Goal: Task Accomplishment & Management: Complete application form

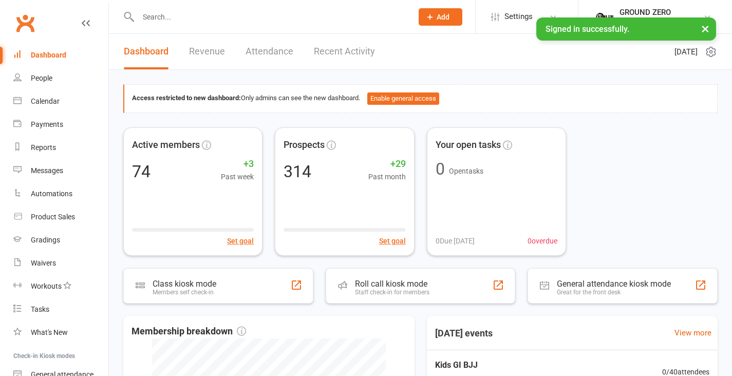
click at [171, 23] on input "text" at bounding box center [270, 17] width 270 height 14
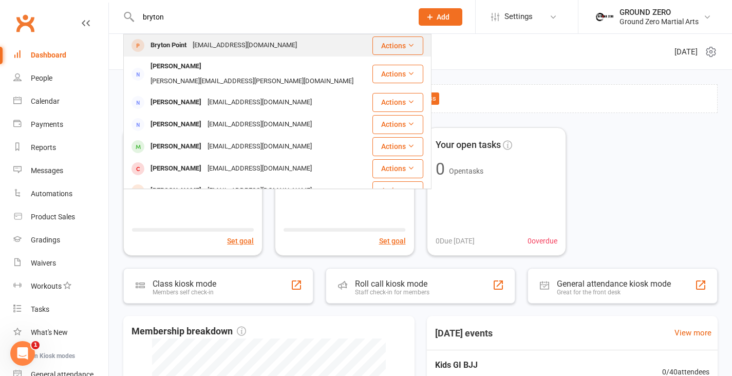
type input "bryton"
click at [202, 48] on div "[EMAIL_ADDRESS][DOMAIN_NAME]" at bounding box center [245, 45] width 110 height 15
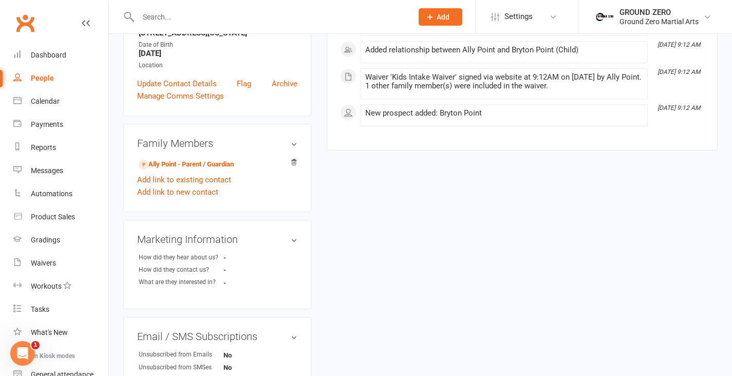
scroll to position [178, 0]
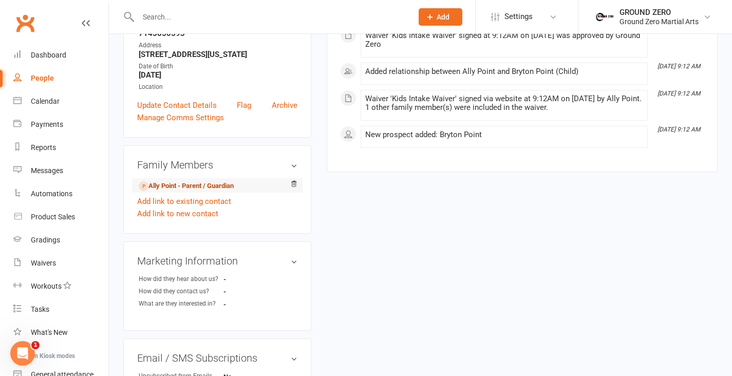
click at [225, 185] on link "Ally Point - Parent / Guardian" at bounding box center [186, 186] width 95 height 11
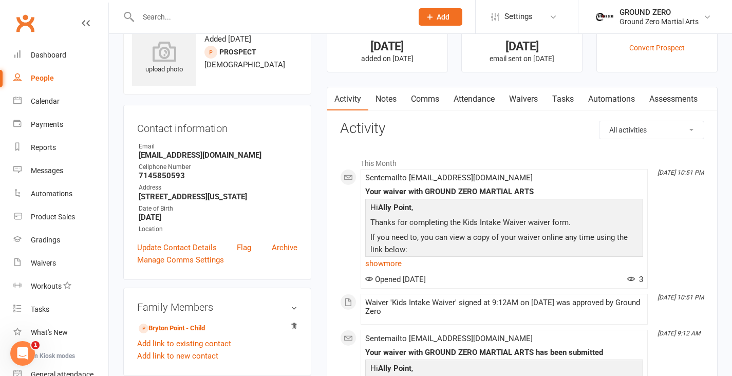
scroll to position [181, 0]
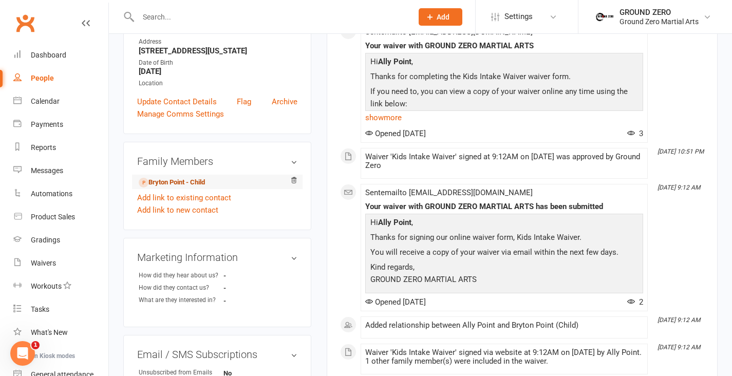
click at [200, 181] on link "Bryton Point - Child" at bounding box center [172, 182] width 66 height 11
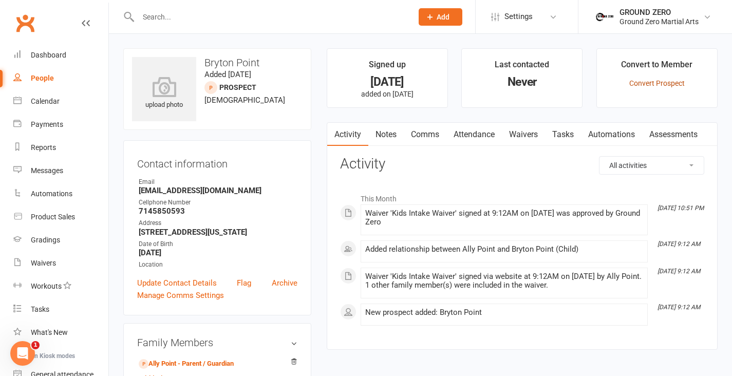
click at [640, 83] on link "Convert Prospect" at bounding box center [656, 83] width 55 height 8
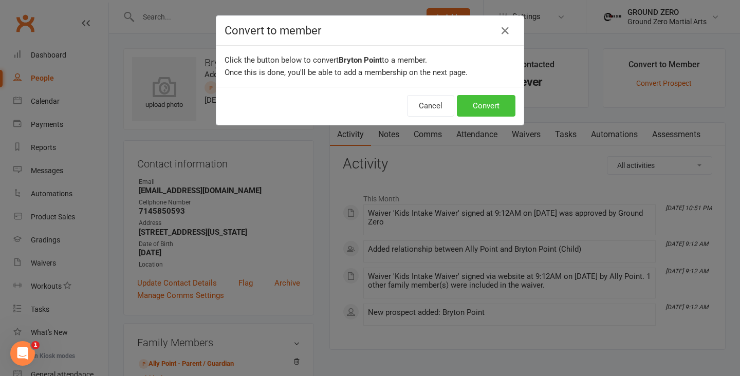
click at [494, 107] on button "Convert" at bounding box center [486, 106] width 59 height 22
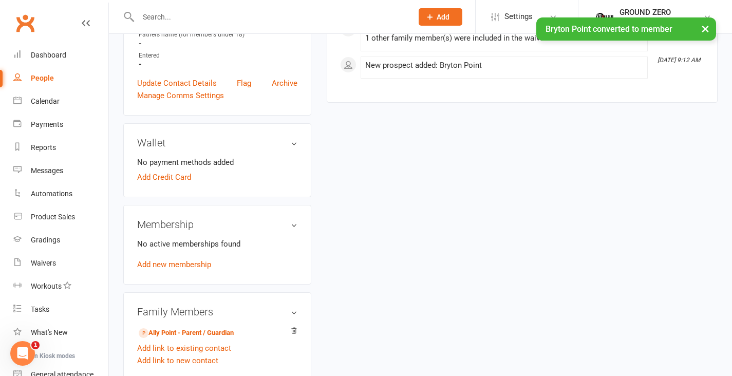
scroll to position [288, 0]
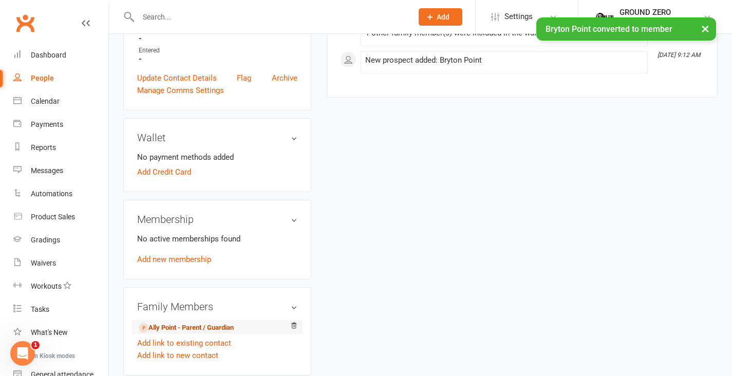
click at [204, 323] on link "Ally Point - Parent / Guardian" at bounding box center [186, 328] width 95 height 11
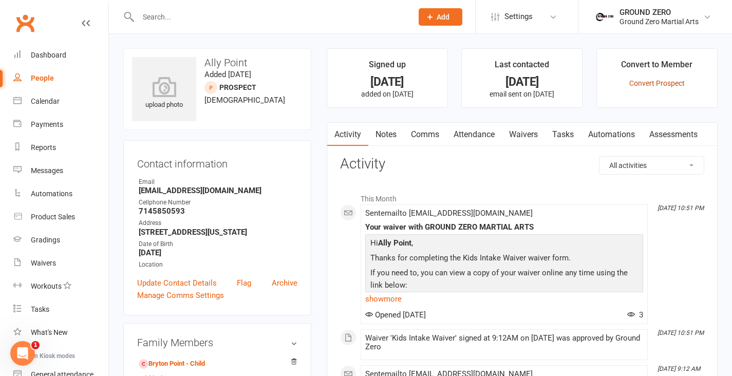
click at [671, 82] on link "Convert Prospect" at bounding box center [656, 83] width 55 height 8
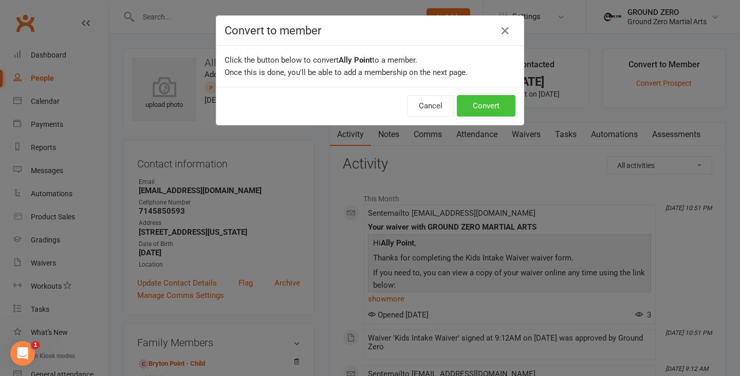
click at [482, 108] on button "Convert" at bounding box center [486, 106] width 59 height 22
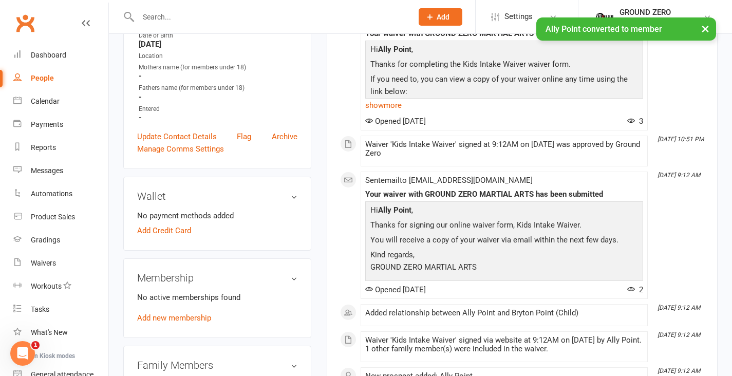
scroll to position [223, 0]
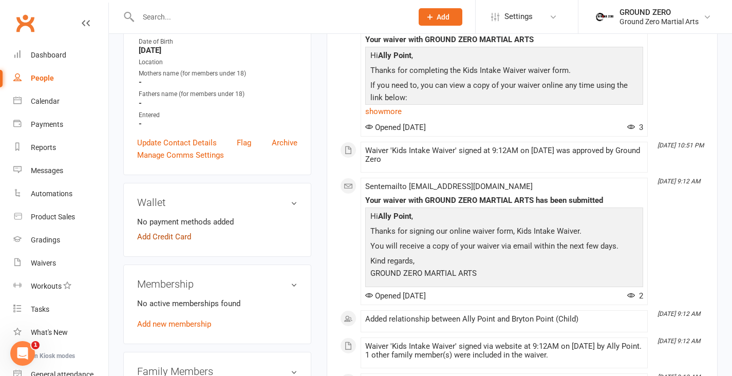
click at [180, 233] on link "Add Credit Card" at bounding box center [164, 237] width 54 height 12
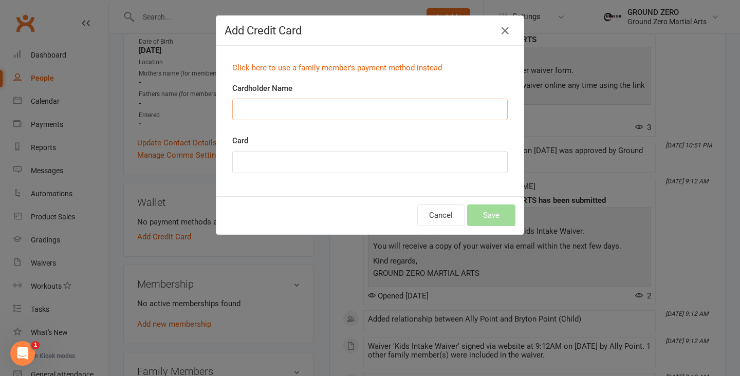
click at [279, 107] on input "Cardholder Name" at bounding box center [369, 110] width 275 height 22
type input "[PERSON_NAME] A Point"
click at [499, 213] on button "Save" at bounding box center [491, 215] width 48 height 22
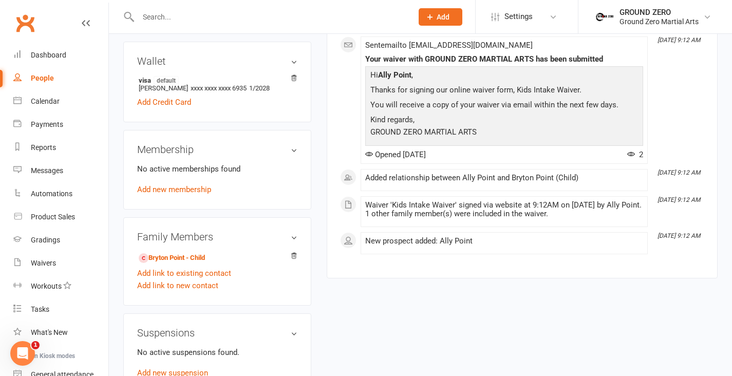
scroll to position [365, 0]
click at [189, 254] on link "Bryton Point - Child" at bounding box center [172, 257] width 66 height 11
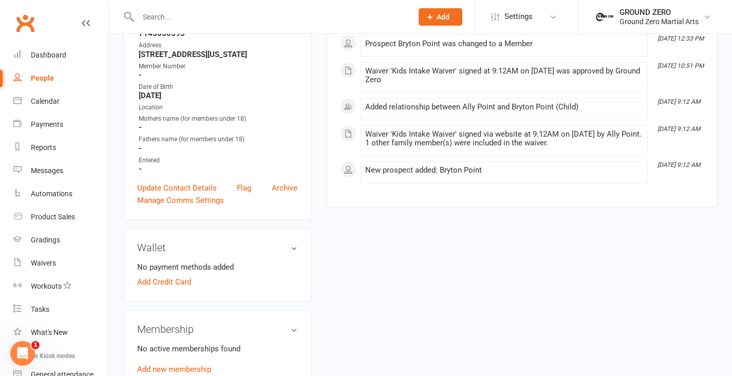
scroll to position [270, 0]
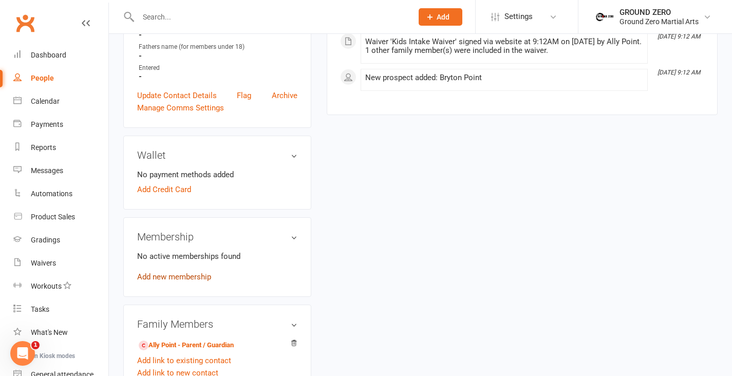
click at [193, 275] on link "Add new membership" at bounding box center [174, 276] width 74 height 9
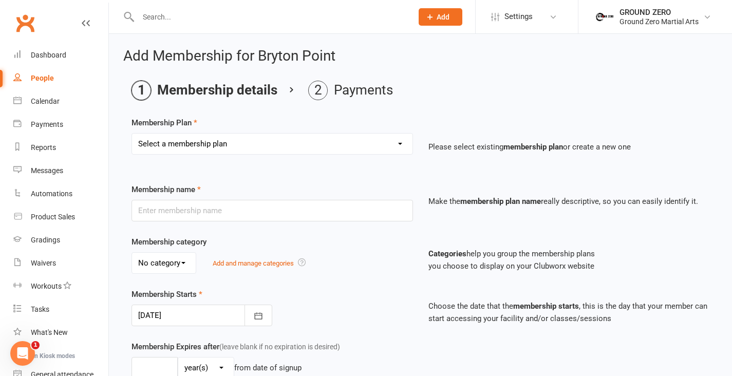
click at [258, 145] on select "Select a membership plan Create new Membership Plan N/A…. N/A….. N/A……. N/A……..…" at bounding box center [272, 144] width 281 height 21
select select "18"
click at [132, 134] on select "Select a membership plan Create new Membership Plan N/A…. N/A….. N/A……. N/A……..…" at bounding box center [272, 144] width 281 height 21
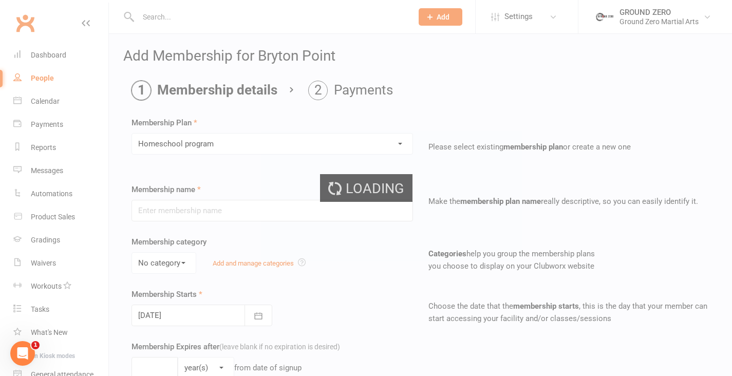
type input "Homeschool program"
type input "0"
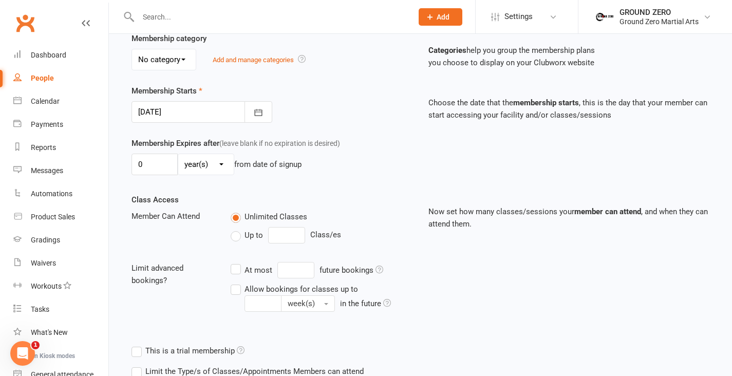
scroll to position [297, 0]
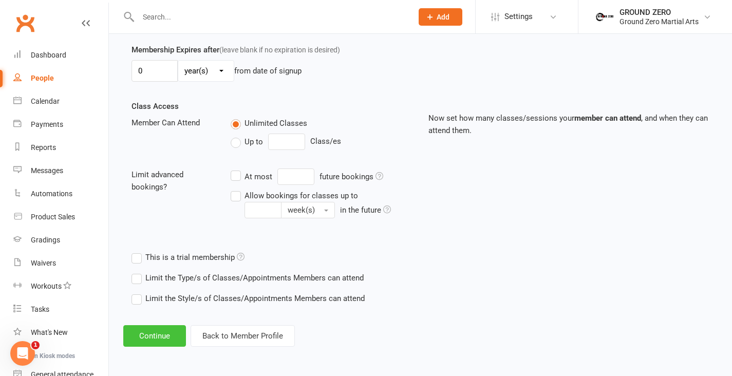
click at [163, 332] on button "Continue" at bounding box center [154, 336] width 63 height 22
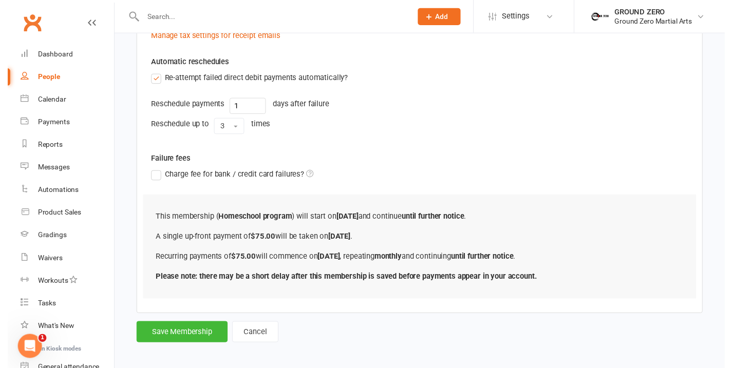
scroll to position [391, 0]
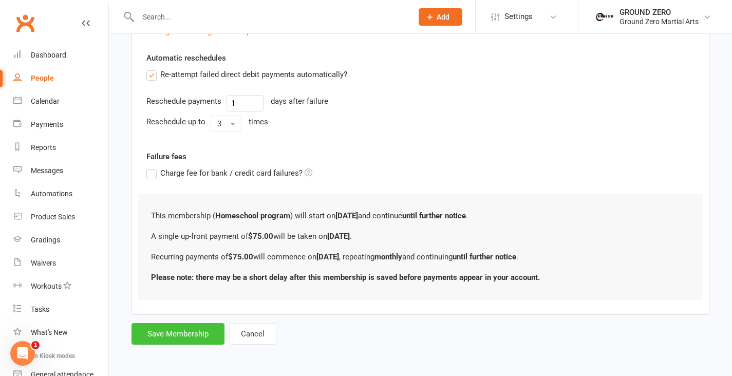
click at [190, 336] on button "Save Membership" at bounding box center [178, 334] width 93 height 22
